Goal: Communication & Community: Answer question/provide support

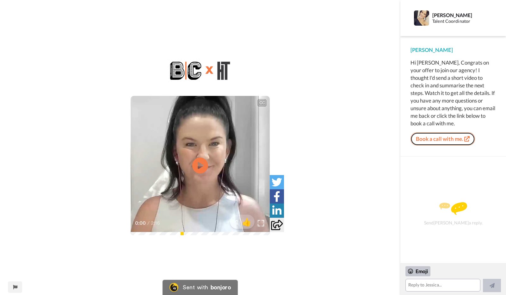
click at [456, 140] on link "Book a call with me." at bounding box center [443, 138] width 65 height 13
click at [361, 182] on div "CC Play/Pause 0:00 / 2:16 1 👍" at bounding box center [200, 151] width 400 height 187
click at [206, 167] on icon at bounding box center [200, 165] width 17 height 17
drag, startPoint x: 330, startPoint y: 204, endPoint x: 318, endPoint y: 220, distance: 19.4
click at [318, 220] on div "CC Play/Pause I will get you to email me her introductory video in so I can rev…" at bounding box center [200, 151] width 400 height 187
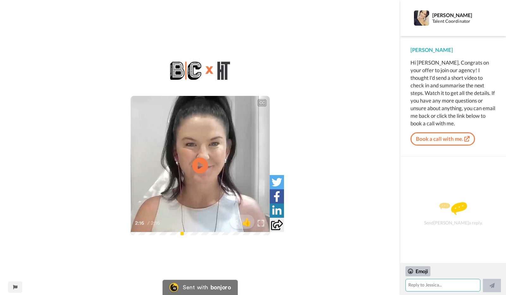
click at [443, 288] on textarea at bounding box center [442, 285] width 75 height 13
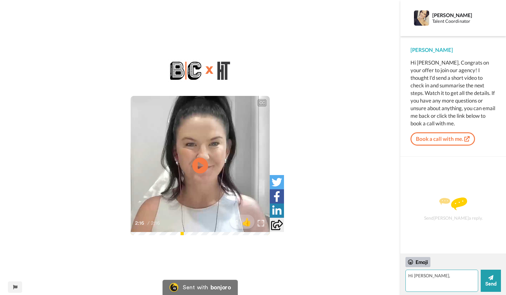
drag, startPoint x: 435, startPoint y: 275, endPoint x: 397, endPoint y: 274, distance: 38.3
click at [397, 275] on div "CC Play/Pause 2:16 / 2:16 1 👍 Sent with bonjoro Report this page [PERSON_NAME] …" at bounding box center [253, 147] width 506 height 295
paste textarea "I hope you had a great weekend! I have a few questions I'd like to go over with…"
type textarea "Hi [PERSON_NAME], I hope you had a great weekend! I have a few questions I'd li…"
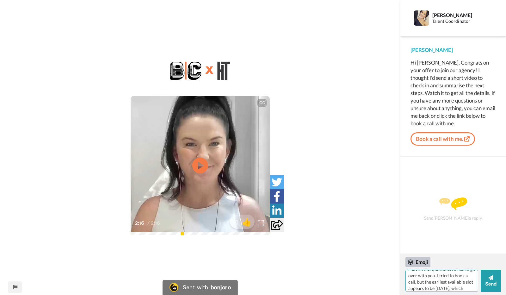
scroll to position [63, 0]
click at [491, 280] on icon at bounding box center [490, 277] width 5 height 6
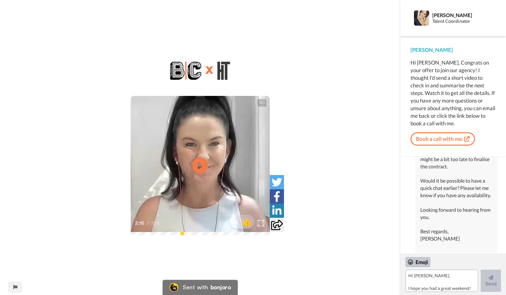
scroll to position [112, 0]
click at [337, 212] on div "CC Play/Pause 2:16 / 2:16 1 👍" at bounding box center [200, 151] width 400 height 187
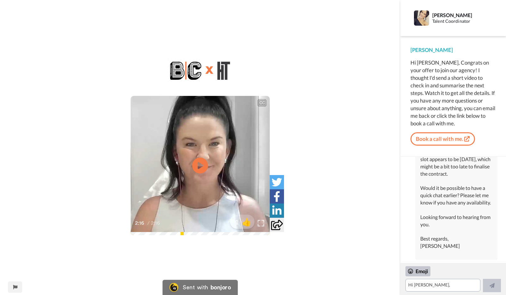
scroll to position [0, 0]
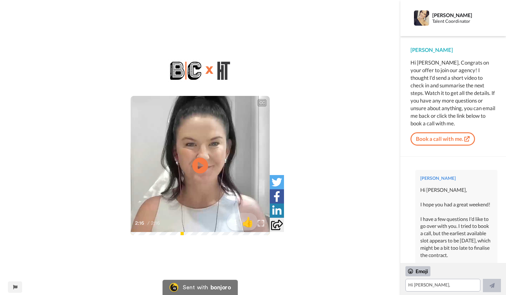
click at [248, 222] on span "👍" at bounding box center [248, 221] width 20 height 13
click at [314, 190] on div "CC Play/Pause 2:16 / 2:16 2 🔥" at bounding box center [200, 151] width 400 height 187
